Goal: Information Seeking & Learning: Find specific fact

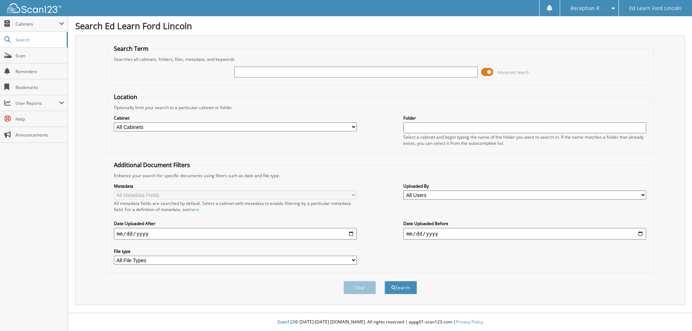
click at [265, 73] on input "text" at bounding box center [355, 72] width 243 height 11
type input "n"
type input "6"
type input "non-des"
click at [404, 292] on button "Search" at bounding box center [401, 287] width 32 height 13
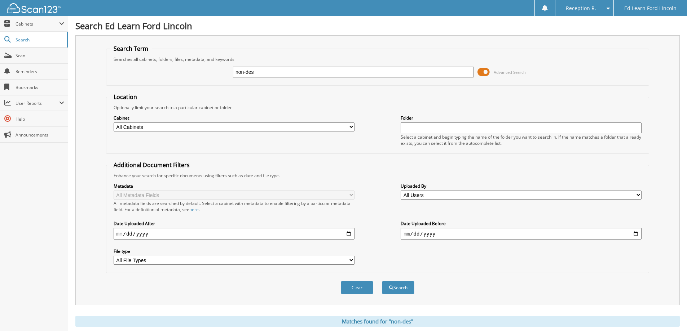
click at [345, 129] on select "All Cabinets ACCOUNTS PAYABLE CAR DEALS DEALER DOCS PARTS INVOICES SERVICE RO T…" at bounding box center [234, 127] width 241 height 9
select select "28151"
click at [114, 123] on select "All Cabinets ACCOUNTS PAYABLE CAR DEALS DEALER DOCS PARTS INVOICES SERVICE RO T…" at bounding box center [234, 127] width 241 height 9
click at [408, 286] on button "Search" at bounding box center [398, 287] width 32 height 13
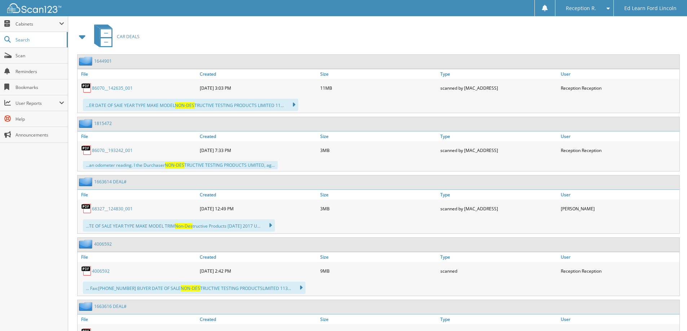
scroll to position [325, 0]
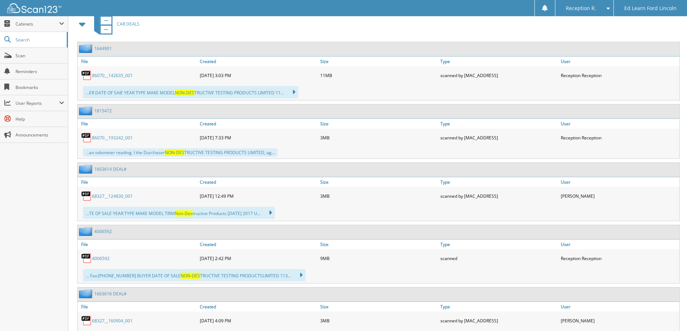
click at [89, 75] on img at bounding box center [86, 75] width 11 height 11
click at [85, 61] on link "File" at bounding box center [138, 62] width 120 height 10
click at [292, 94] on icon at bounding box center [290, 92] width 10 height 10
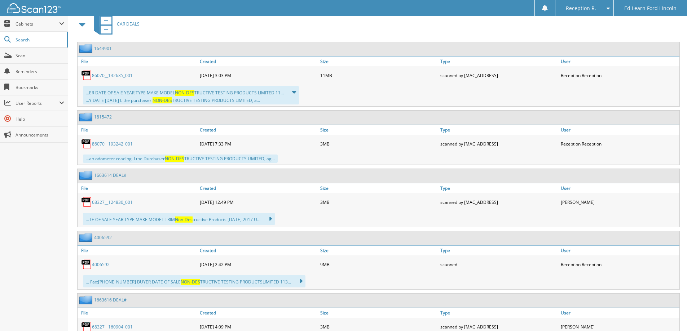
click at [111, 75] on link "86070__142635_001" at bounding box center [112, 75] width 41 height 6
